Goal: Task Accomplishment & Management: Use online tool/utility

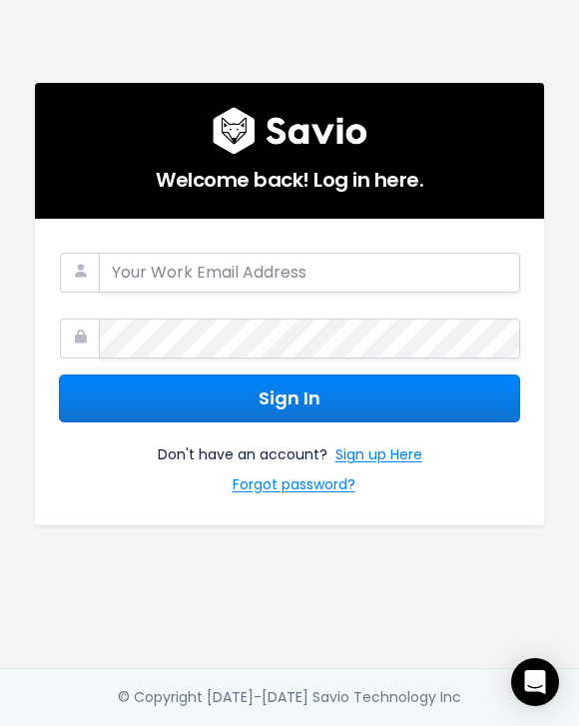
type input "andrei.vanbeynen@tradifyhq.com"
click at [389, 362] on form "andrei.vanbeynen@tradifyhq.com Sign In Don't have an account? Sign up Here Forg…" at bounding box center [290, 372] width 462 height 259
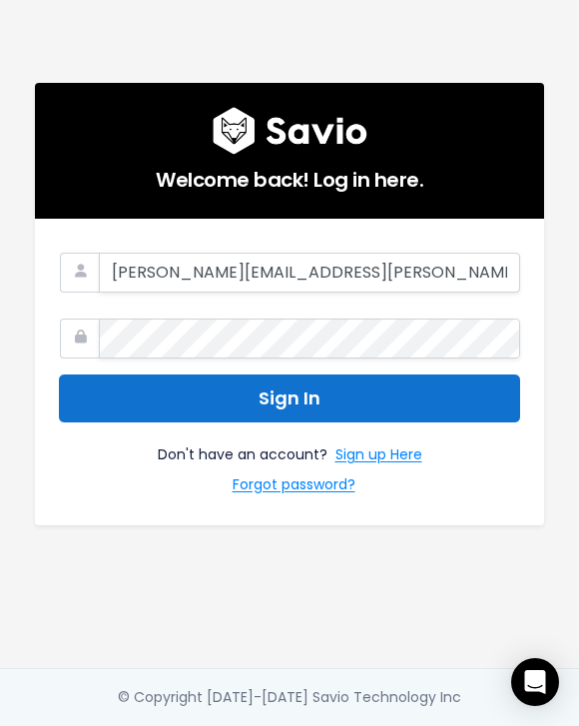
click at [383, 377] on button "Sign In" at bounding box center [290, 399] width 462 height 49
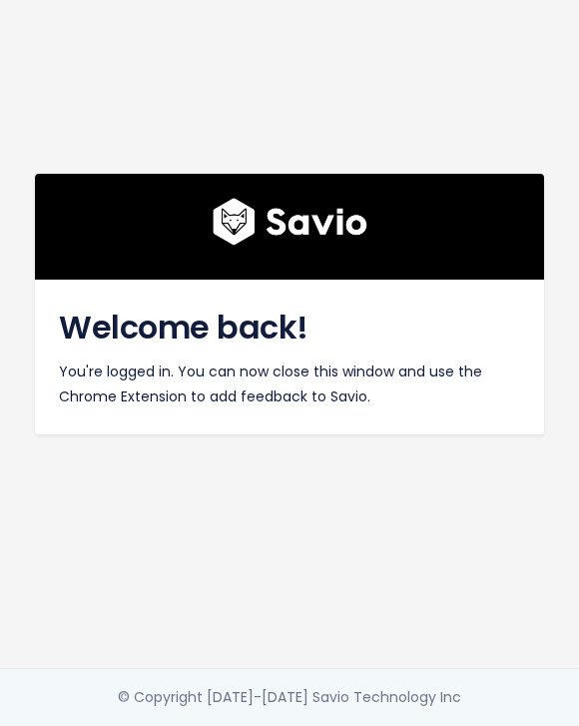
click at [382, 389] on p "You're logged in. You can now close this window and use the Chrome Extension to…" at bounding box center [290, 385] width 462 height 50
click at [190, 345] on h2 "Welcome back!" at bounding box center [290, 328] width 462 height 48
